Goal: Book appointment/travel/reservation

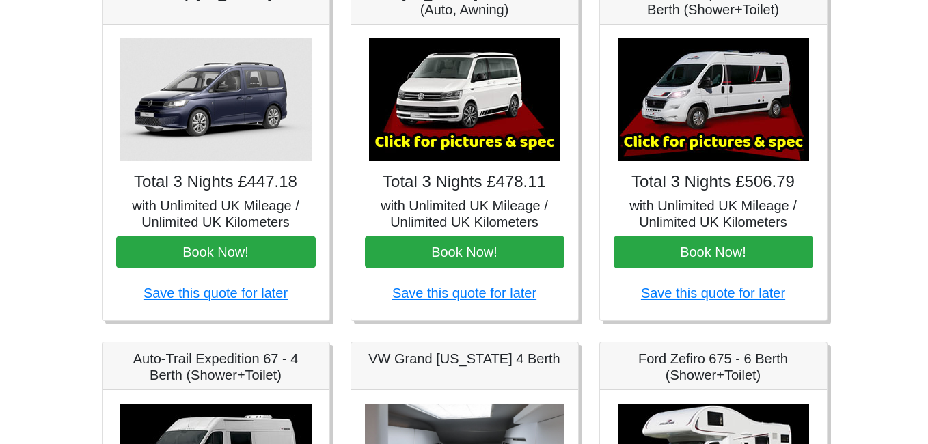
scroll to position [233, 0]
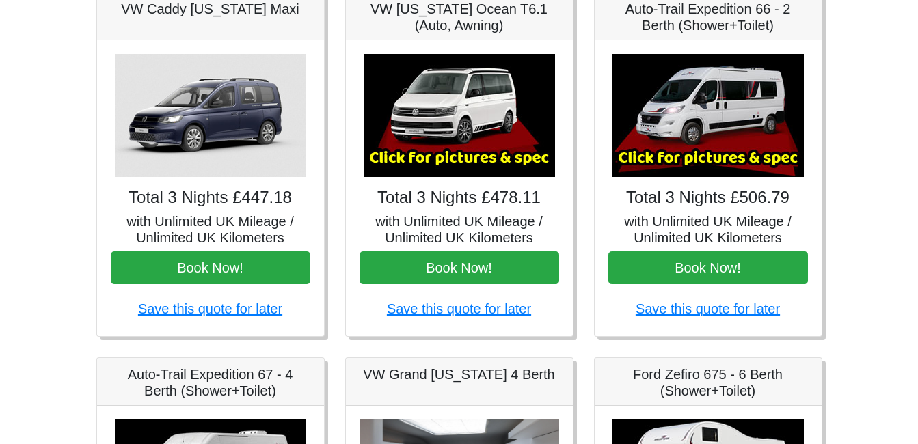
click at [468, 116] on img at bounding box center [459, 115] width 191 height 123
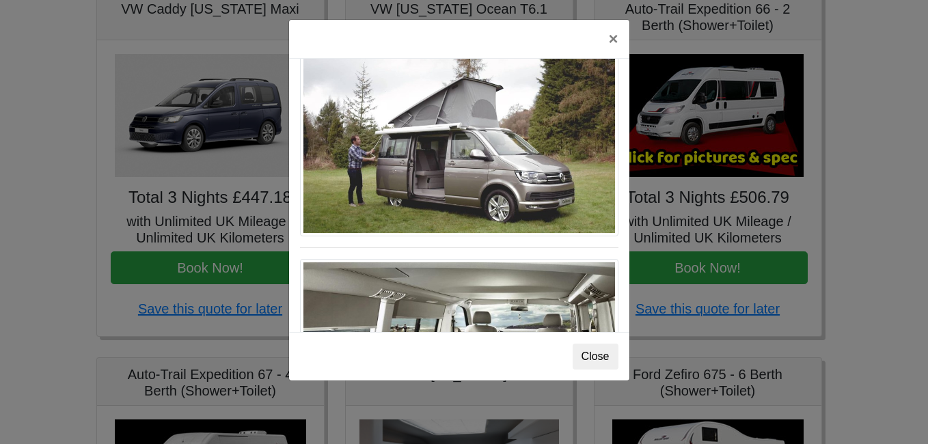
scroll to position [1491, 0]
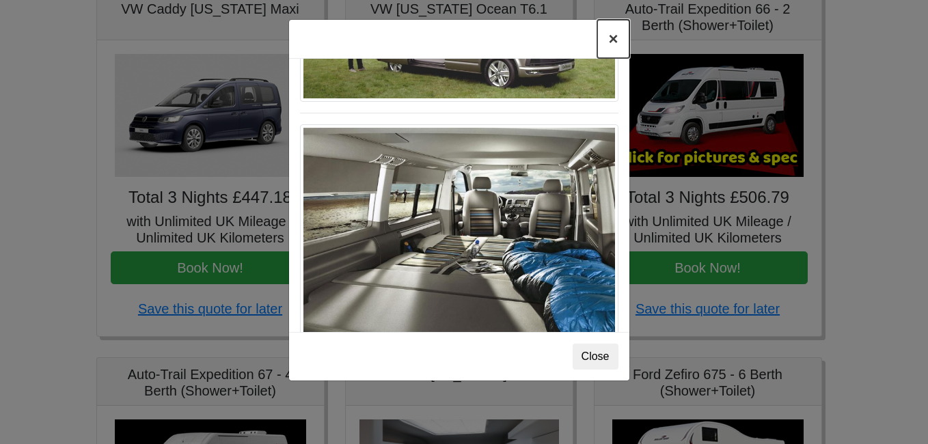
click at [613, 39] on button "×" at bounding box center [613, 39] width 31 height 38
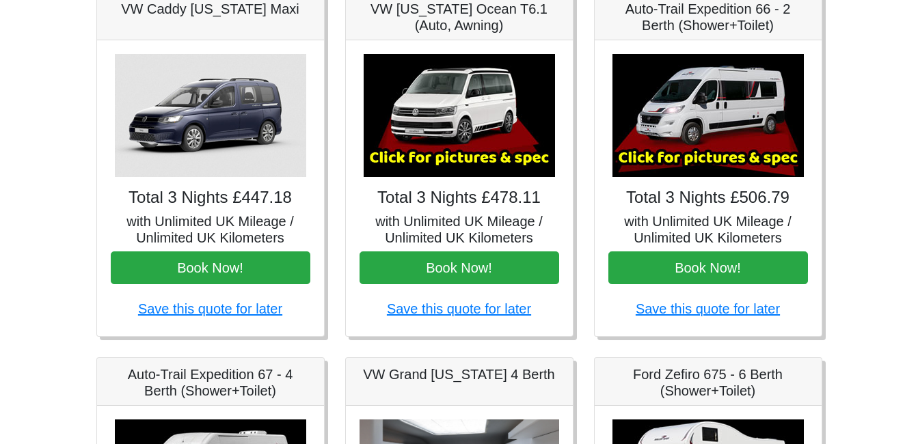
click at [732, 150] on img at bounding box center [708, 115] width 191 height 123
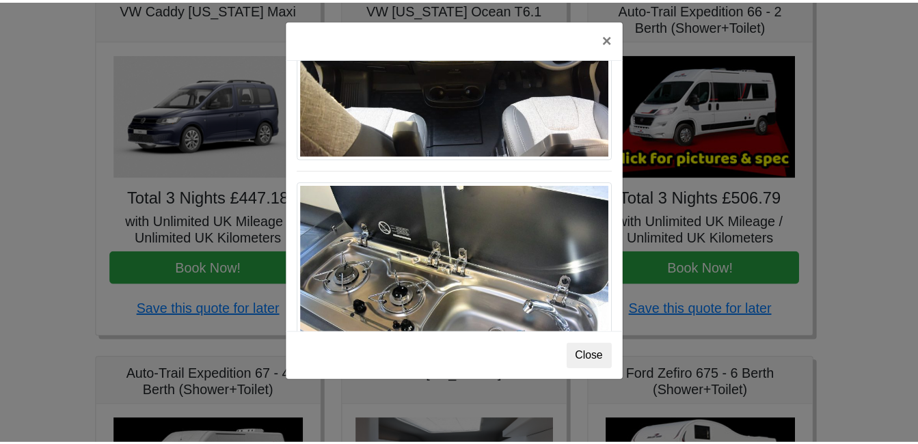
scroll to position [1422, 0]
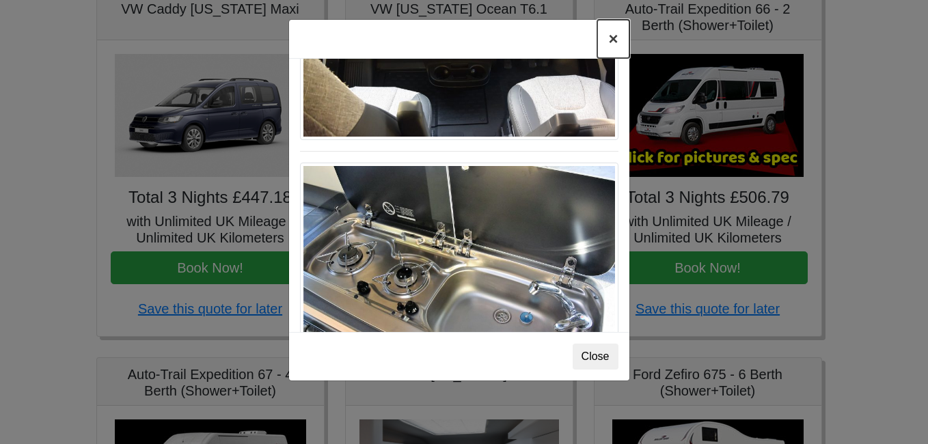
click at [611, 45] on button "×" at bounding box center [613, 39] width 31 height 38
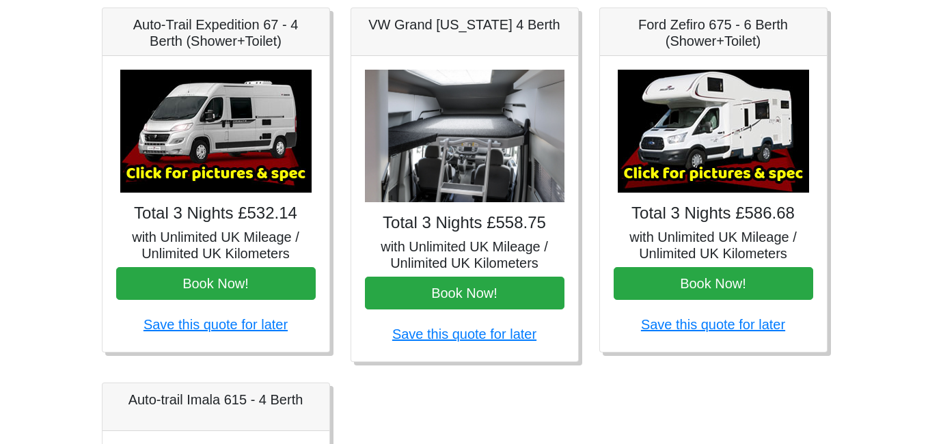
scroll to position [527, 0]
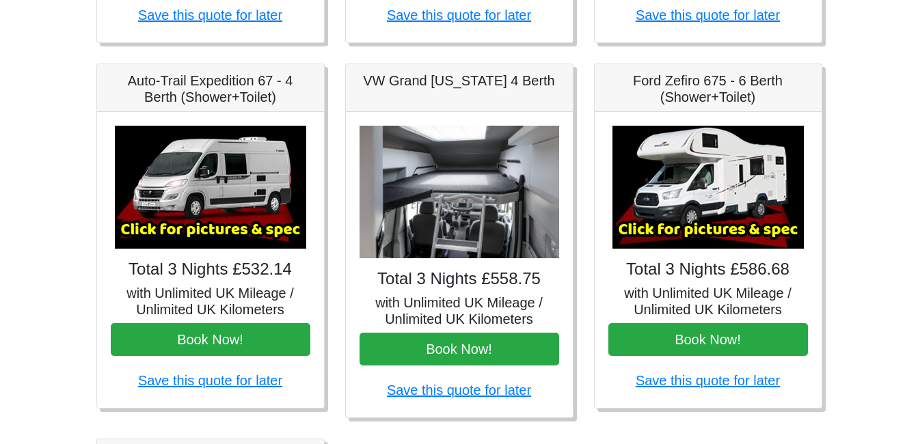
click at [737, 225] on img at bounding box center [708, 187] width 191 height 123
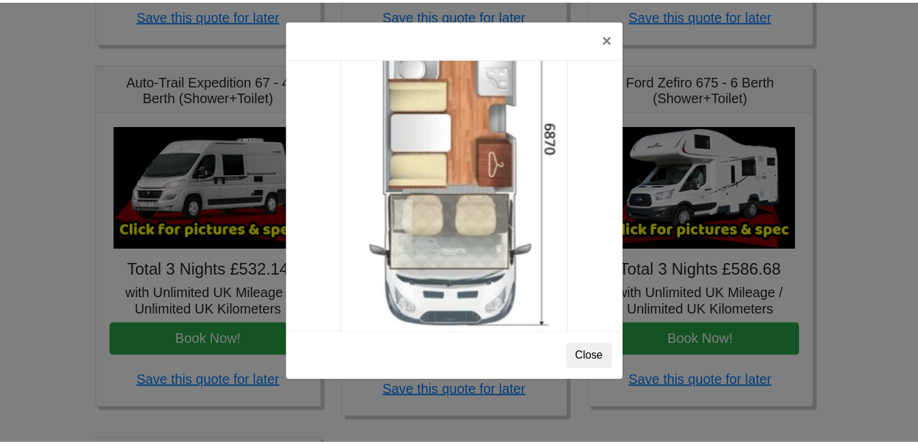
scroll to position [2411, 0]
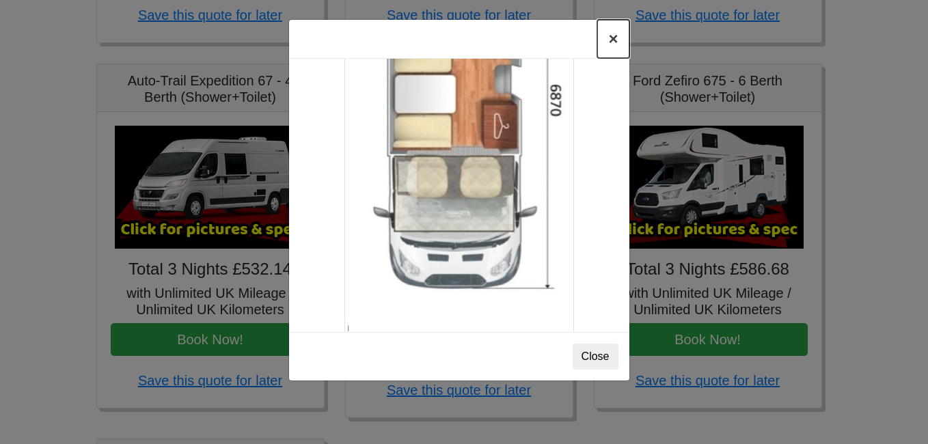
click at [613, 42] on button "×" at bounding box center [613, 39] width 31 height 38
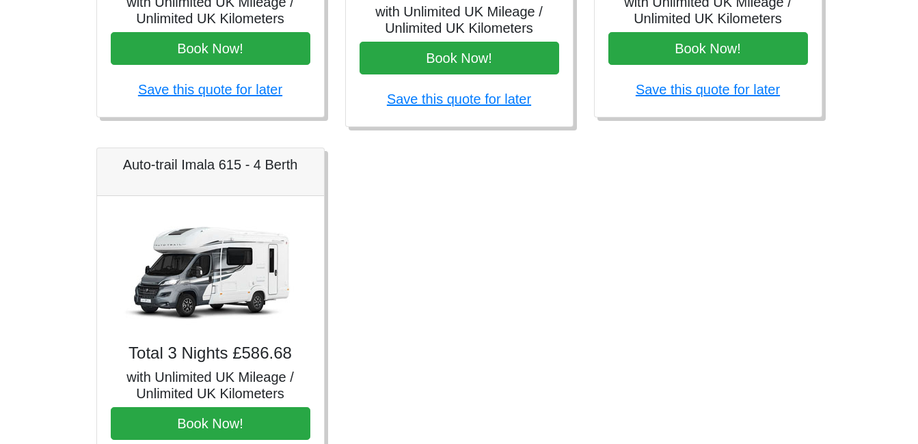
scroll to position [823, 0]
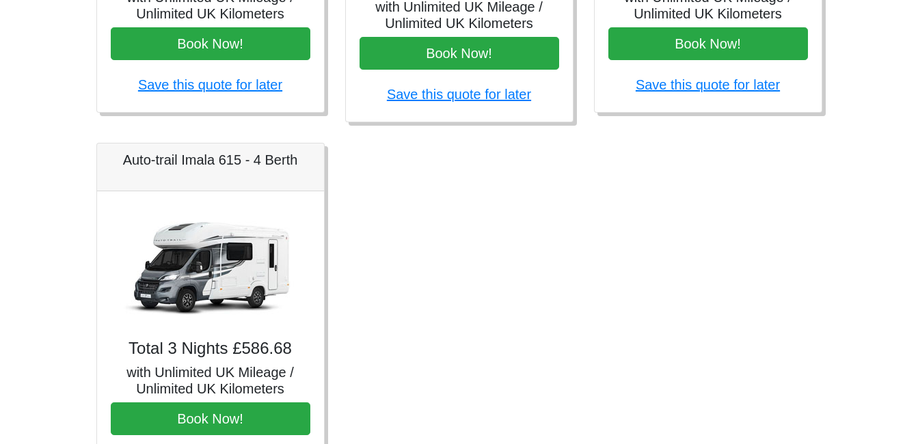
click at [208, 304] on img at bounding box center [210, 266] width 191 height 123
click at [209, 273] on img at bounding box center [210, 266] width 191 height 123
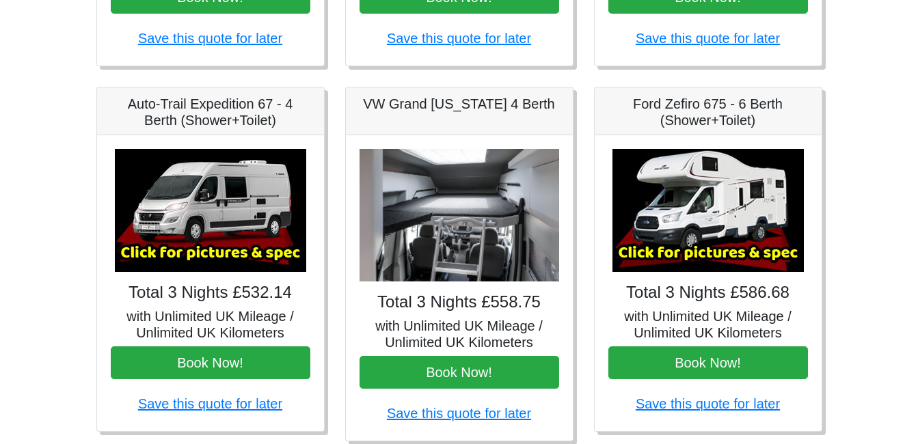
scroll to position [493, 0]
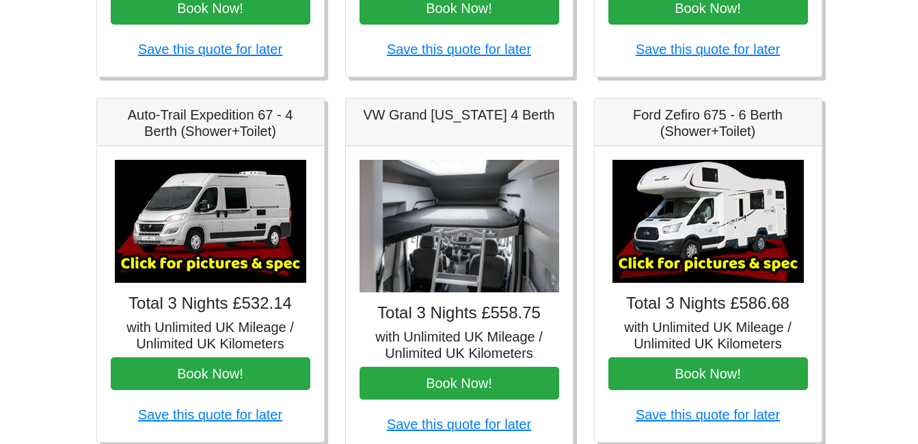
click at [461, 237] on img at bounding box center [460, 226] width 200 height 133
